Goal: Transaction & Acquisition: Purchase product/service

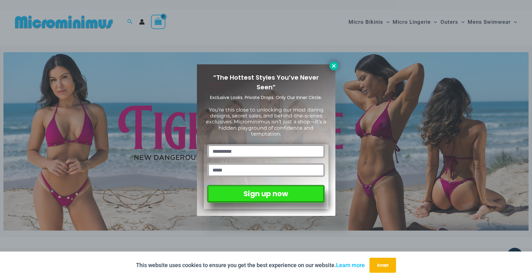
click at [337, 65] on icon at bounding box center [334, 66] width 6 height 6
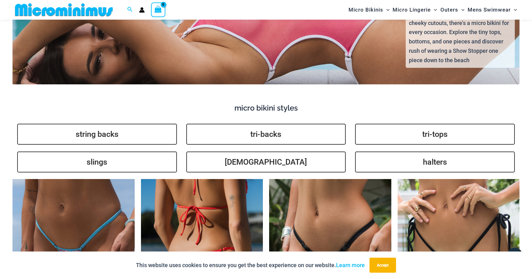
scroll to position [1431, 0]
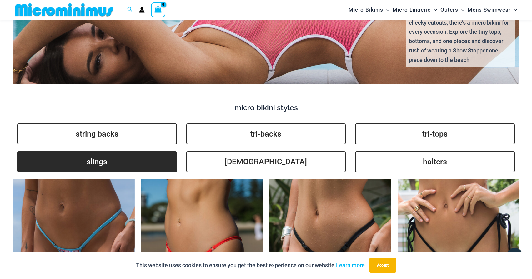
click at [108, 164] on link "slings" at bounding box center [97, 161] width 160 height 21
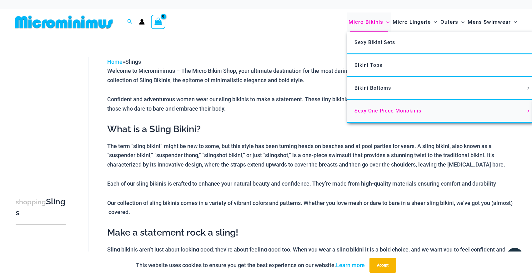
click at [373, 111] on span "Sexy One Piece Monokinis" at bounding box center [388, 111] width 67 height 6
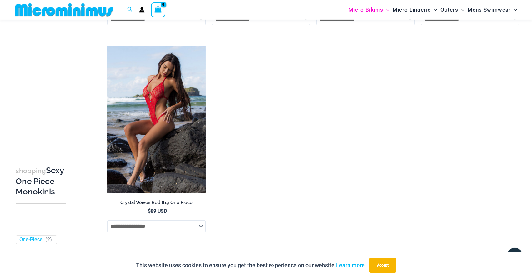
scroll to position [1080, 0]
